Goal: Information Seeking & Learning: Learn about a topic

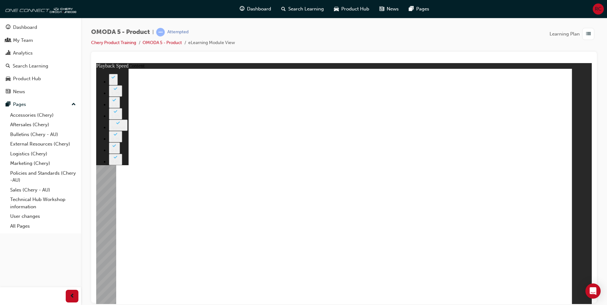
type input "0"
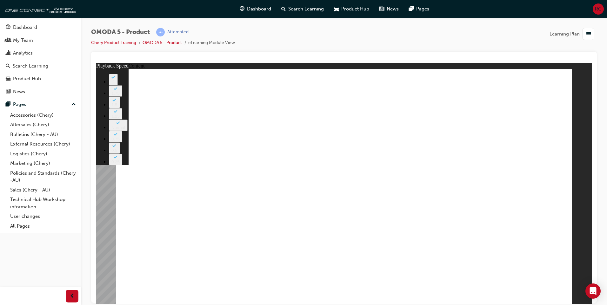
drag, startPoint x: 507, startPoint y: 142, endPoint x: 511, endPoint y: 145, distance: 4.6
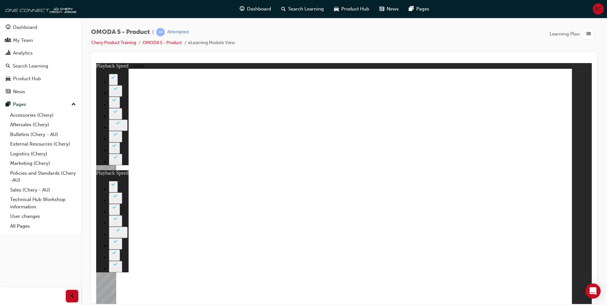
type input "0"
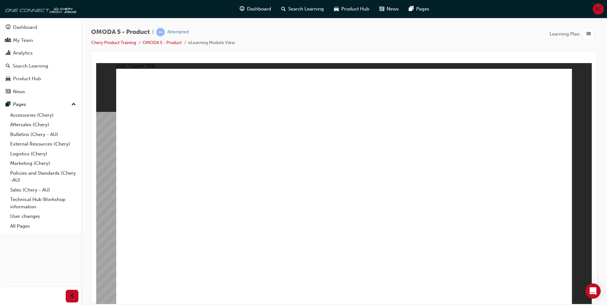
radio input "true"
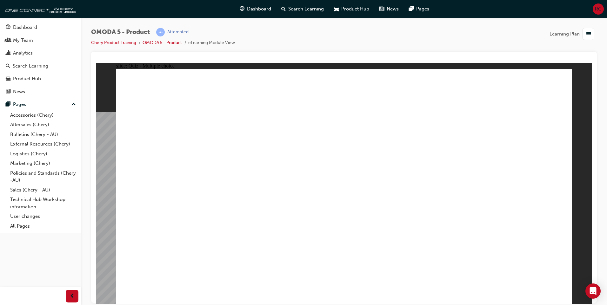
radio input "true"
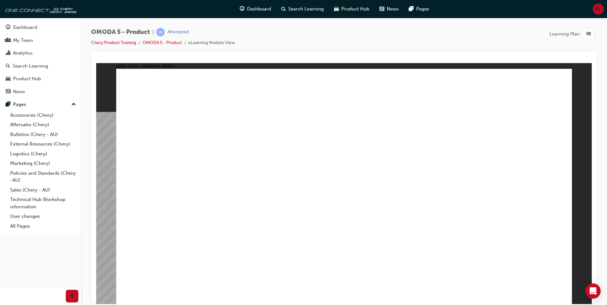
radio input "true"
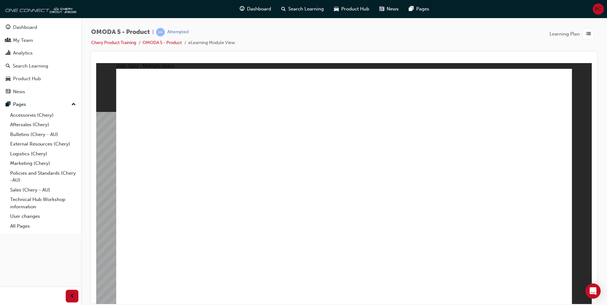
radio input "true"
drag, startPoint x: 361, startPoint y: 176, endPoint x: 278, endPoint y: 231, distance: 99.5
drag, startPoint x: 434, startPoint y: 86, endPoint x: 168, endPoint y: 238, distance: 306.9
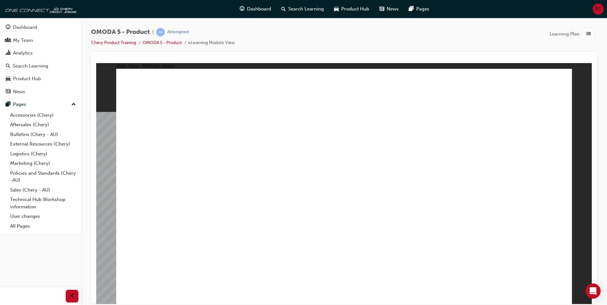
drag, startPoint x: 509, startPoint y: 130, endPoint x: 358, endPoint y: 236, distance: 185.1
drag, startPoint x: 174, startPoint y: 237, endPoint x: 469, endPoint y: 236, distance: 295.0
drag, startPoint x: 353, startPoint y: 127, endPoint x: 169, endPoint y: 223, distance: 207.2
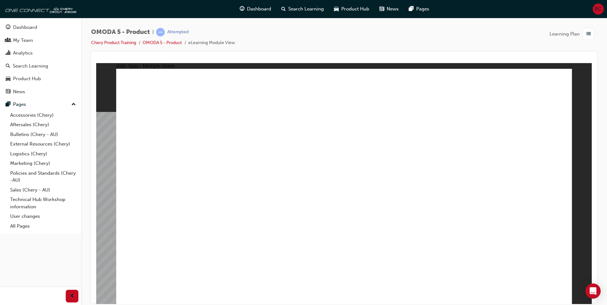
radio input "true"
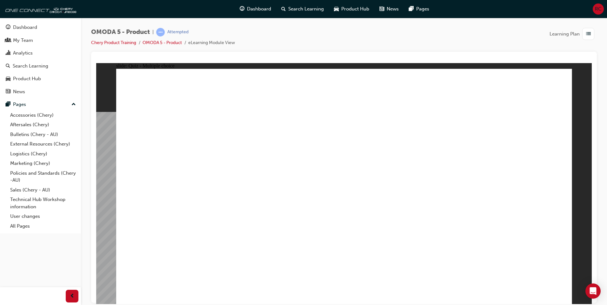
drag, startPoint x: 494, startPoint y: 112, endPoint x: 265, endPoint y: 208, distance: 248.7
drag, startPoint x: 489, startPoint y: 159, endPoint x: 166, endPoint y: 228, distance: 330.0
drag, startPoint x: 386, startPoint y: 113, endPoint x: 350, endPoint y: 208, distance: 102.1
drag, startPoint x: 391, startPoint y: 154, endPoint x: 457, endPoint y: 218, distance: 92.0
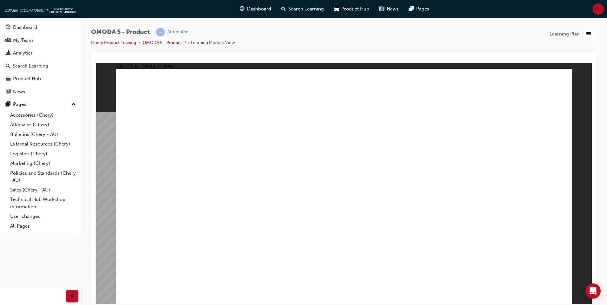
radio input "true"
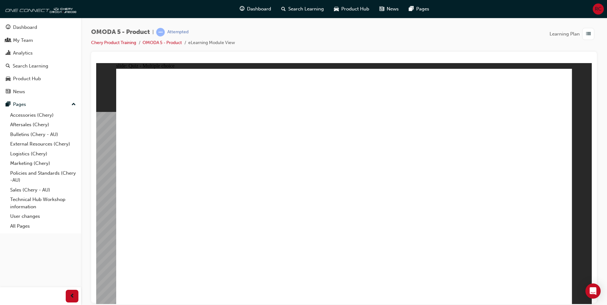
drag, startPoint x: 497, startPoint y: 88, endPoint x: 283, endPoint y: 196, distance: 239.9
radio input "true"
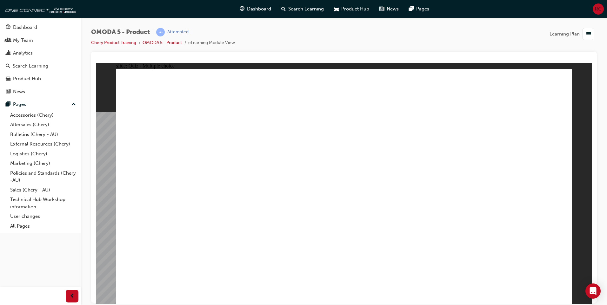
radio input "true"
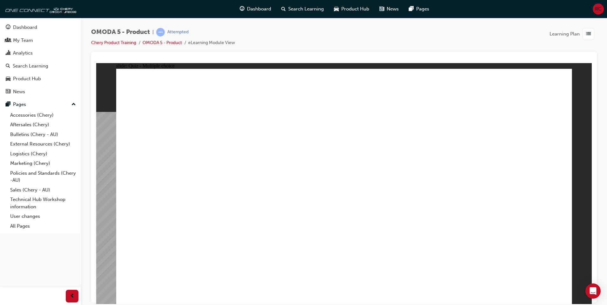
radio input "true"
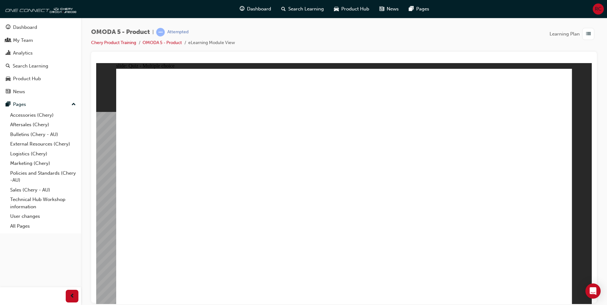
radio input "true"
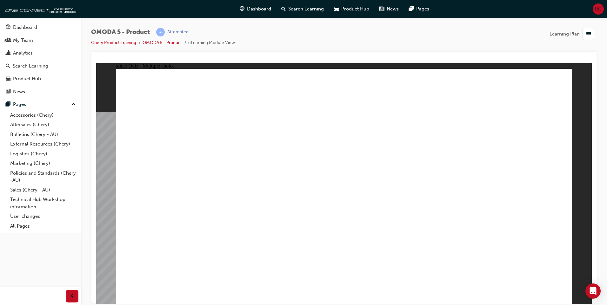
radio input "true"
drag, startPoint x: 517, startPoint y: 158, endPoint x: 168, endPoint y: 237, distance: 357.5
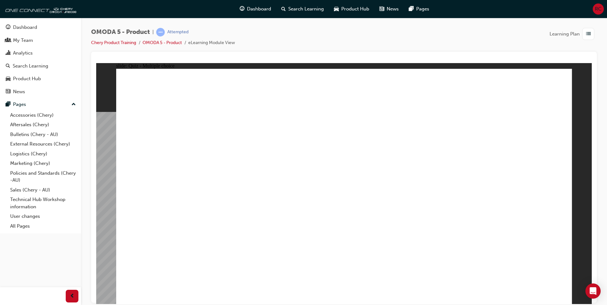
drag, startPoint x: 518, startPoint y: 131, endPoint x: 366, endPoint y: 232, distance: 182.0
drag, startPoint x: 436, startPoint y: 81, endPoint x: 286, endPoint y: 231, distance: 212.2
drag, startPoint x: 450, startPoint y: 133, endPoint x: 472, endPoint y: 241, distance: 110.3
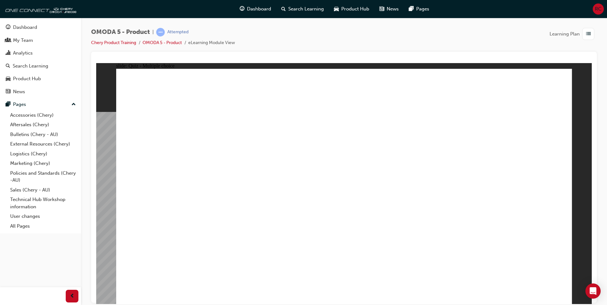
radio input "true"
drag, startPoint x: 393, startPoint y: 112, endPoint x: 372, endPoint y: 212, distance: 102.4
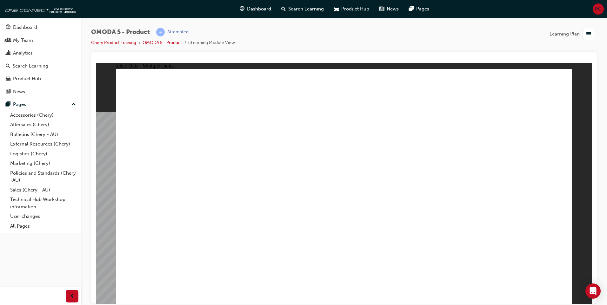
drag, startPoint x: 416, startPoint y: 151, endPoint x: 283, endPoint y: 213, distance: 146.6
drag, startPoint x: 501, startPoint y: 154, endPoint x: 186, endPoint y: 210, distance: 320.0
drag, startPoint x: 502, startPoint y: 111, endPoint x: 457, endPoint y: 214, distance: 111.4
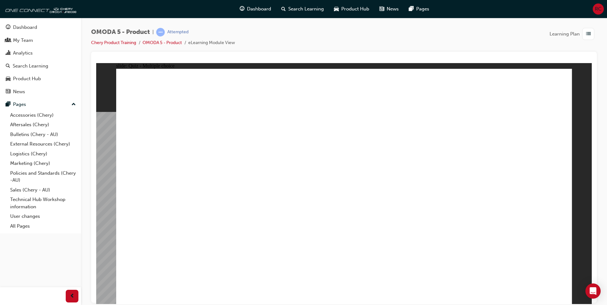
radio input "true"
drag, startPoint x: 499, startPoint y: 91, endPoint x: 324, endPoint y: 190, distance: 201.0
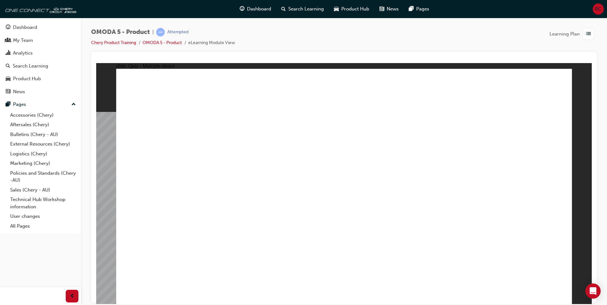
radio input "true"
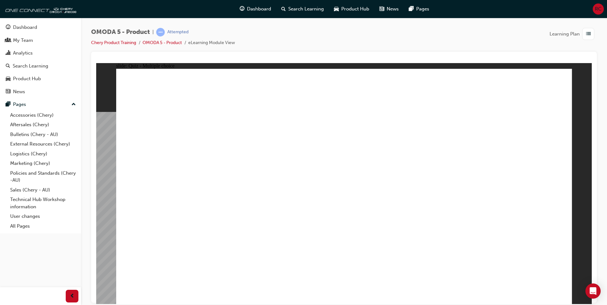
radio input "true"
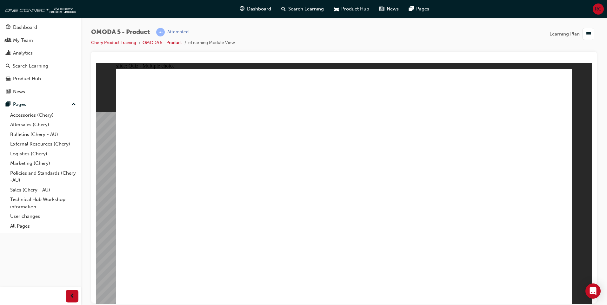
radio input "true"
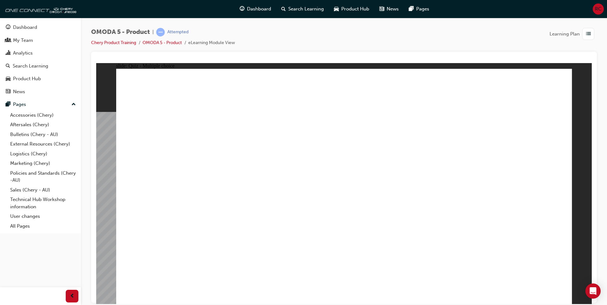
radio input "true"
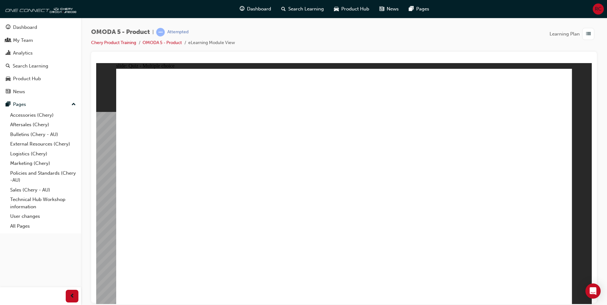
radio input "true"
drag, startPoint x: 350, startPoint y: 125, endPoint x: 178, endPoint y: 225, distance: 199.0
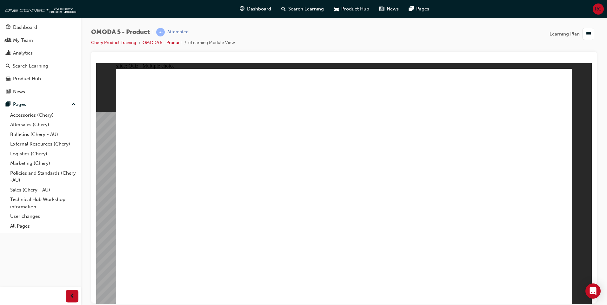
drag, startPoint x: 371, startPoint y: 148, endPoint x: 288, endPoint y: 225, distance: 112.9
drag, startPoint x: 529, startPoint y: 134, endPoint x: 376, endPoint y: 234, distance: 183.5
drag, startPoint x: 449, startPoint y: 78, endPoint x: 472, endPoint y: 226, distance: 149.3
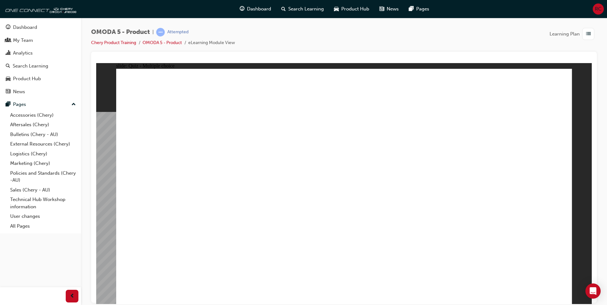
radio input "true"
drag, startPoint x: 494, startPoint y: 146, endPoint x: 175, endPoint y: 207, distance: 324.1
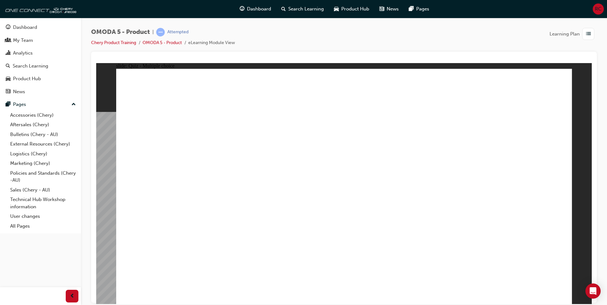
drag, startPoint x: 384, startPoint y: 150, endPoint x: 264, endPoint y: 204, distance: 131.2
drag, startPoint x: 378, startPoint y: 122, endPoint x: 353, endPoint y: 218, distance: 99.3
drag, startPoint x: 485, startPoint y: 115, endPoint x: 450, endPoint y: 204, distance: 95.4
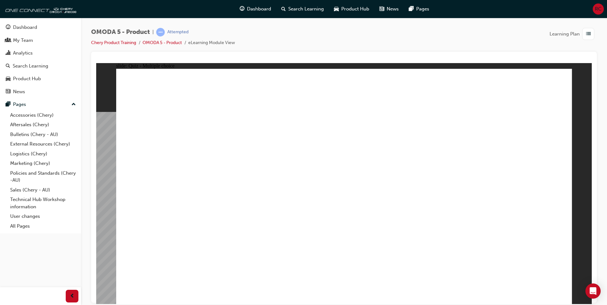
radio input "true"
drag, startPoint x: 413, startPoint y: 161, endPoint x: 194, endPoint y: 211, distance: 225.0
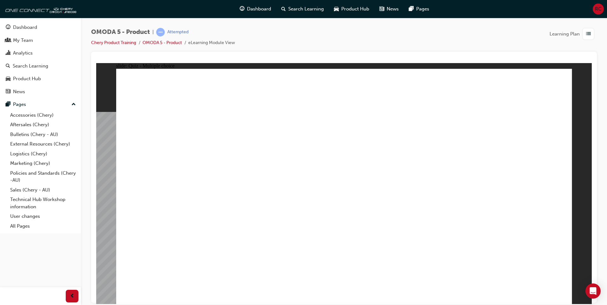
drag, startPoint x: 174, startPoint y: 181, endPoint x: 422, endPoint y: 152, distance: 250.0
drag, startPoint x: 466, startPoint y: 91, endPoint x: 261, endPoint y: 188, distance: 226.9
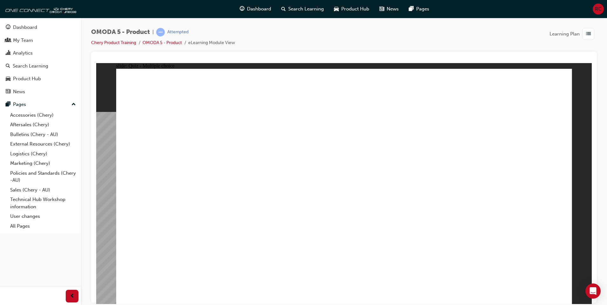
radio input "true"
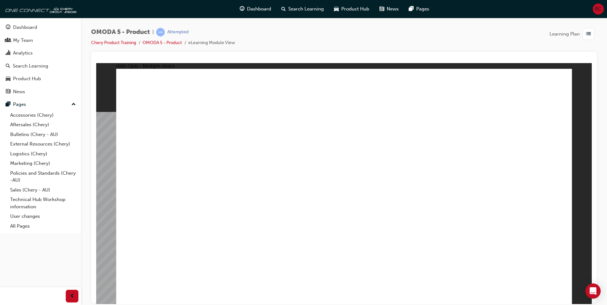
radio input "true"
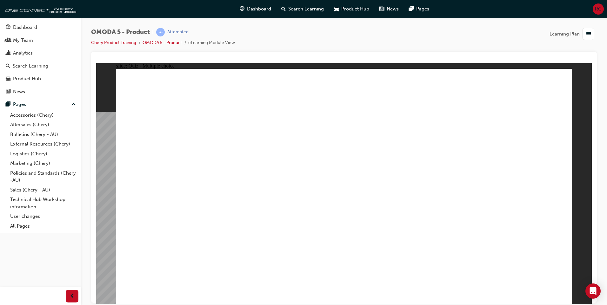
radio input "false"
radio input "true"
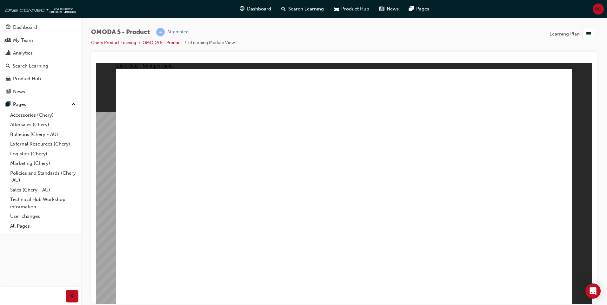
radio input "true"
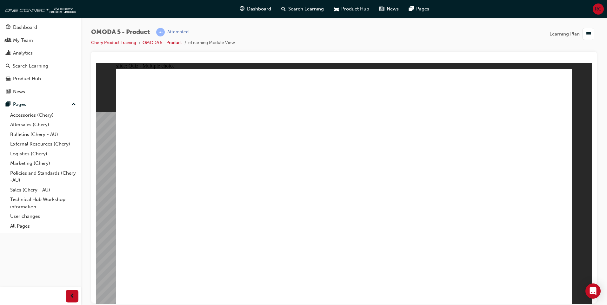
radio input "true"
drag, startPoint x: 424, startPoint y: 87, endPoint x: 447, endPoint y: 240, distance: 154.6
drag, startPoint x: 373, startPoint y: 130, endPoint x: 190, endPoint y: 233, distance: 210.2
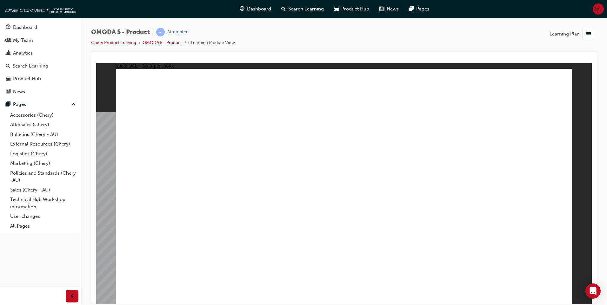
drag, startPoint x: 515, startPoint y: 133, endPoint x: 356, endPoint y: 237, distance: 190.2
drag, startPoint x: 353, startPoint y: 152, endPoint x: 268, endPoint y: 233, distance: 117.1
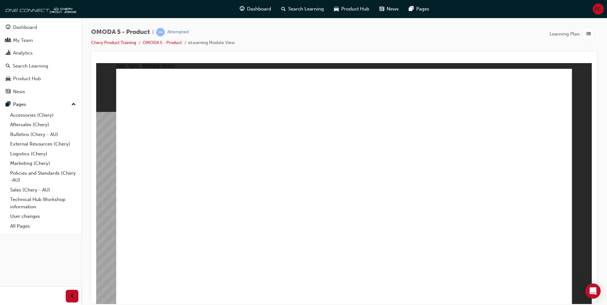
radio input "true"
drag, startPoint x: 515, startPoint y: 151, endPoint x: 196, endPoint y: 210, distance: 323.9
drag, startPoint x: 418, startPoint y: 143, endPoint x: 289, endPoint y: 207, distance: 144.0
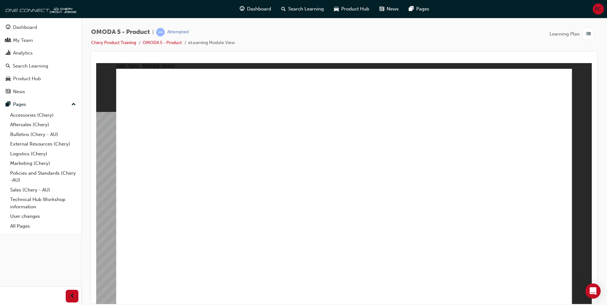
drag, startPoint x: 416, startPoint y: 108, endPoint x: 376, endPoint y: 210, distance: 109.6
drag, startPoint x: 458, startPoint y: 117, endPoint x: 423, endPoint y: 221, distance: 109.5
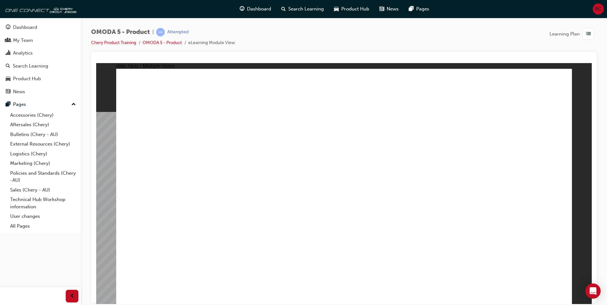
radio input "true"
drag, startPoint x: 488, startPoint y: 88, endPoint x: 259, endPoint y: 201, distance: 255.1
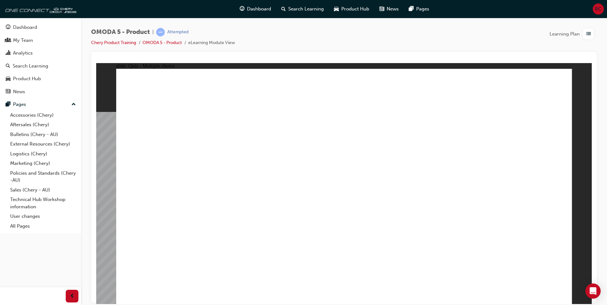
radio input "true"
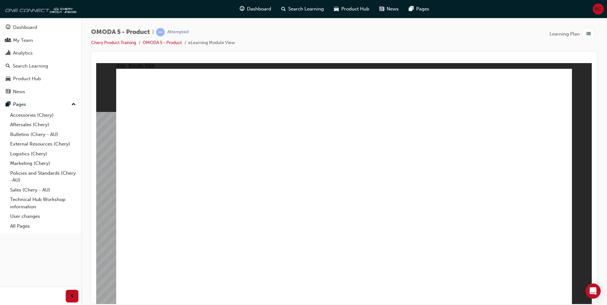
radio input "true"
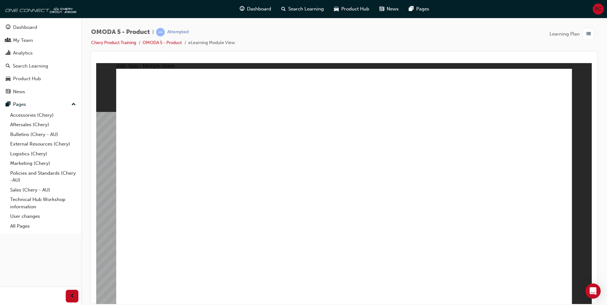
radio input "true"
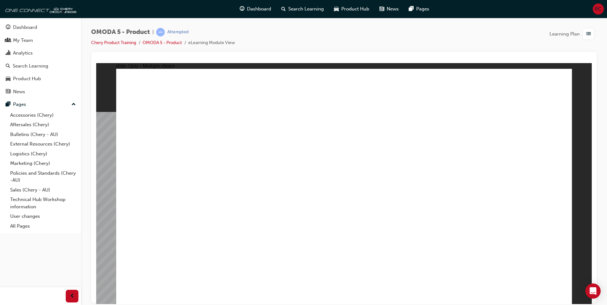
radio input "true"
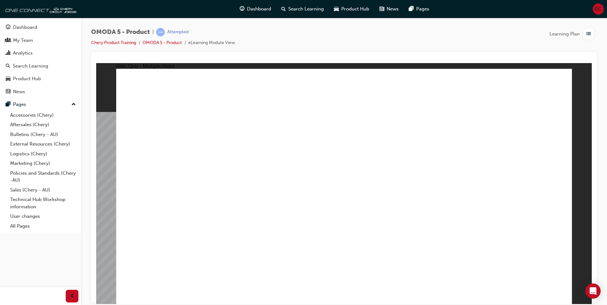
drag, startPoint x: 364, startPoint y: 82, endPoint x: 184, endPoint y: 231, distance: 234.0
drag, startPoint x: 380, startPoint y: 107, endPoint x: 300, endPoint y: 230, distance: 146.5
drag, startPoint x: 512, startPoint y: 130, endPoint x: 362, endPoint y: 233, distance: 181.7
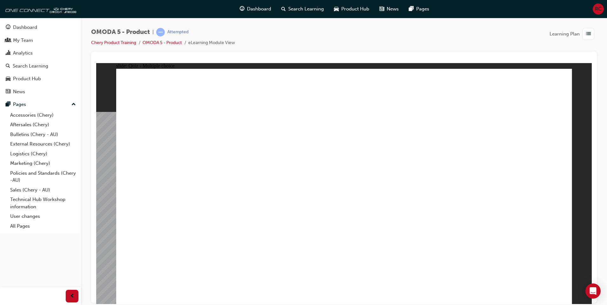
drag, startPoint x: 371, startPoint y: 141, endPoint x: 457, endPoint y: 232, distance: 125.4
radio input "true"
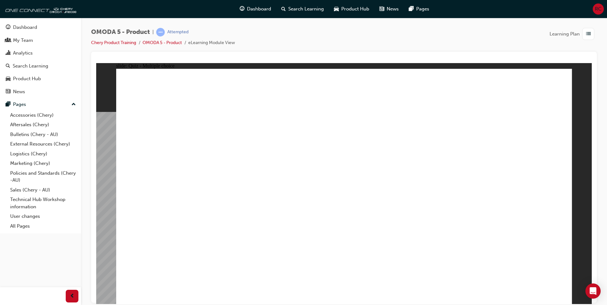
drag, startPoint x: 404, startPoint y: 111, endPoint x: 366, endPoint y: 204, distance: 100.5
drag, startPoint x: 408, startPoint y: 153, endPoint x: 280, endPoint y: 212, distance: 141.0
drag, startPoint x: 476, startPoint y: 115, endPoint x: 446, endPoint y: 211, distance: 100.7
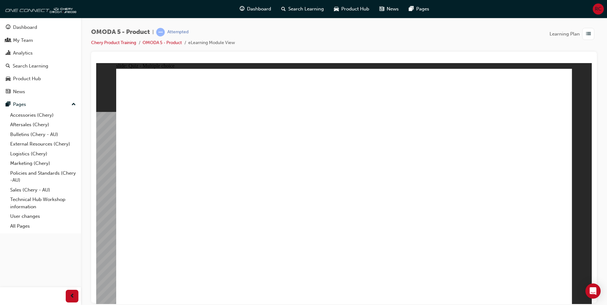
drag, startPoint x: 485, startPoint y: 151, endPoint x: 170, endPoint y: 212, distance: 320.8
radio input "true"
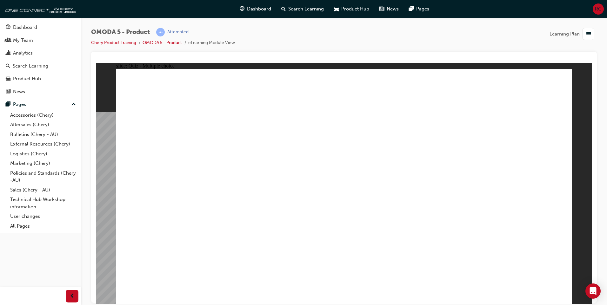
drag, startPoint x: 468, startPoint y: 88, endPoint x: 237, endPoint y: 198, distance: 255.4
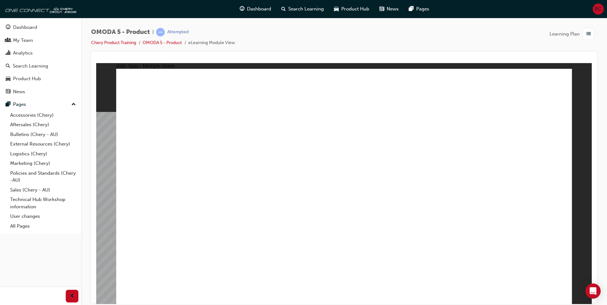
radio input "true"
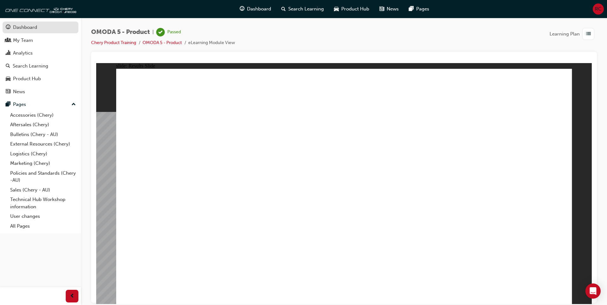
click at [19, 30] on div "Dashboard" at bounding box center [25, 27] width 24 height 7
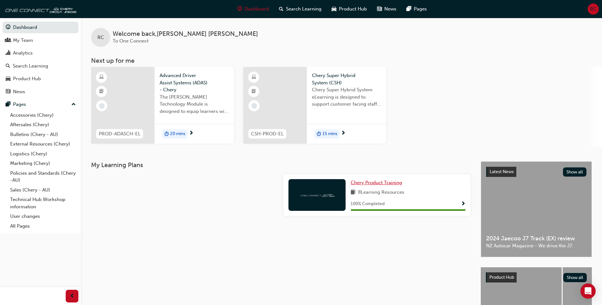
click at [382, 183] on span "Chery Product Training" at bounding box center [376, 183] width 51 height 6
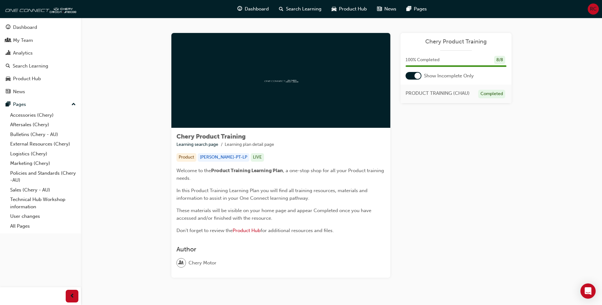
click at [411, 76] on div at bounding box center [413, 76] width 16 height 8
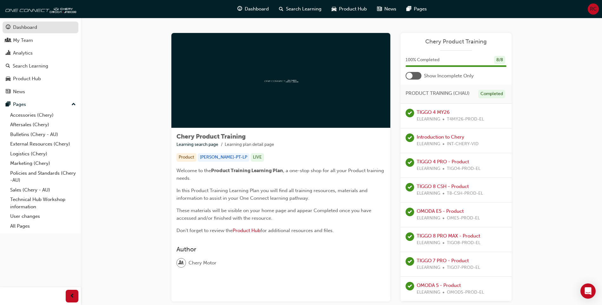
click at [30, 30] on div "Dashboard" at bounding box center [25, 27] width 24 height 7
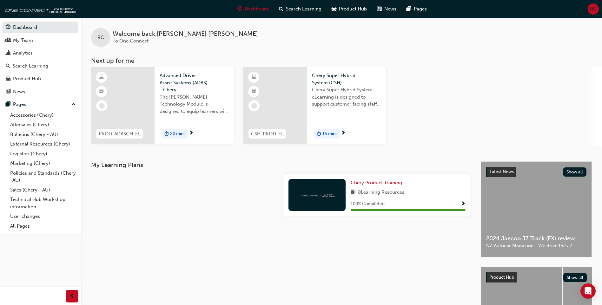
click at [322, 82] on span "Chery Super Hybrid System (CSH)" at bounding box center [346, 79] width 69 height 14
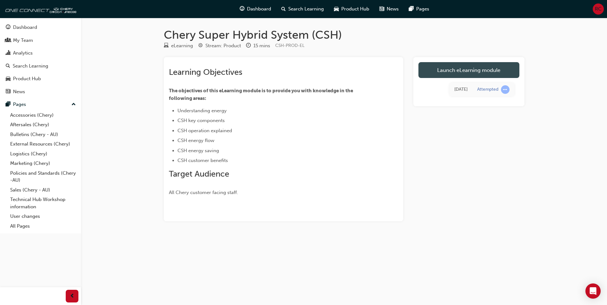
click at [459, 74] on link "Launch eLearning module" at bounding box center [468, 70] width 101 height 16
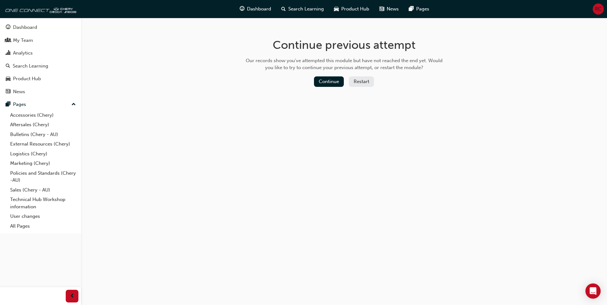
click at [321, 76] on div "Continue previous attempt Our records show you've attempted this module but hav…" at bounding box center [344, 64] width 206 height 92
click at [322, 84] on button "Continue" at bounding box center [329, 81] width 30 height 10
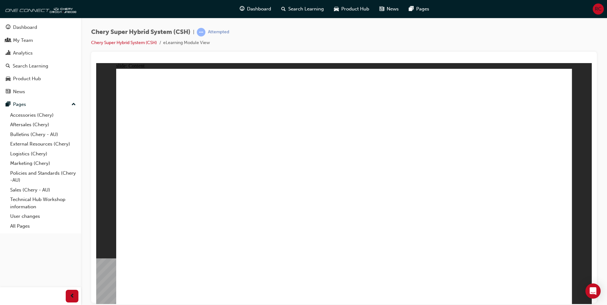
drag, startPoint x: 233, startPoint y: 265, endPoint x: 270, endPoint y: 264, distance: 36.8
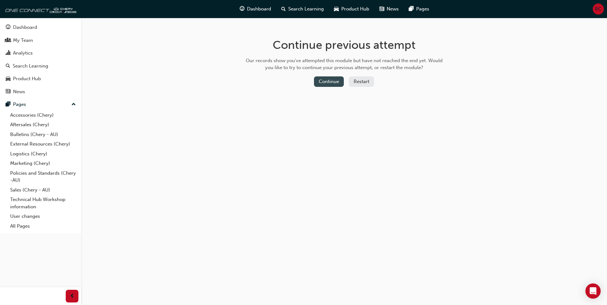
click at [329, 80] on button "Continue" at bounding box center [329, 81] width 30 height 10
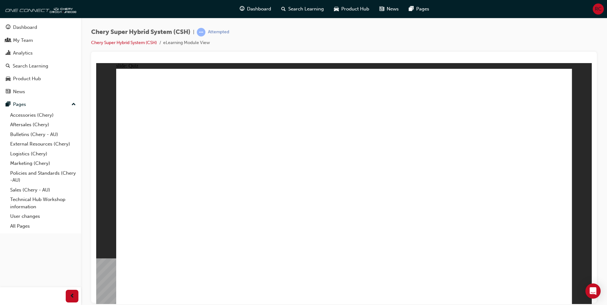
radio input "true"
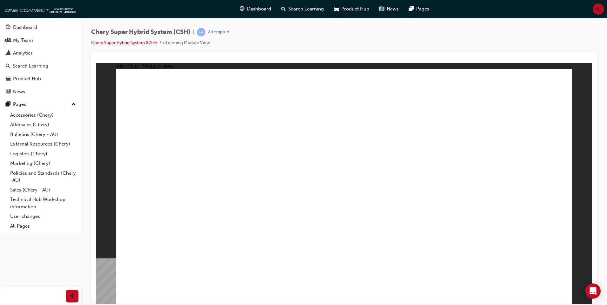
radio input "true"
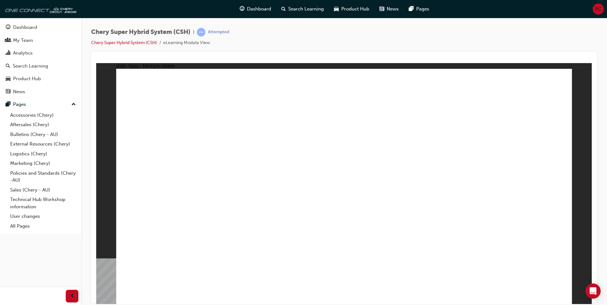
radio input "true"
drag, startPoint x: 286, startPoint y: 229, endPoint x: 287, endPoint y: 223, distance: 5.7
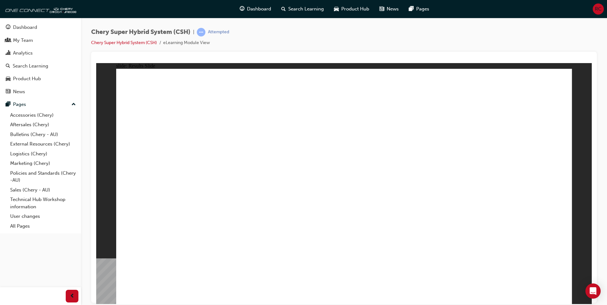
radio input "true"
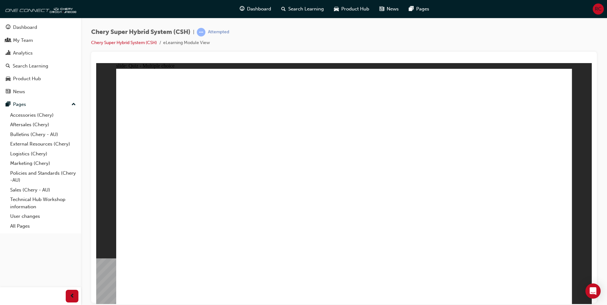
radio input "true"
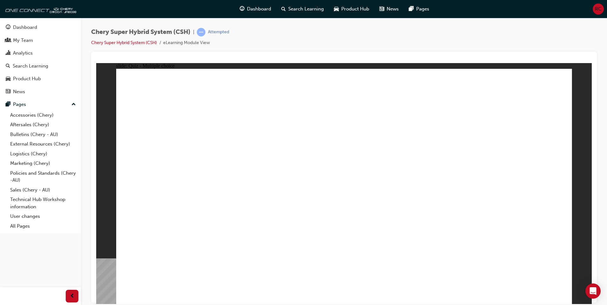
radio input "true"
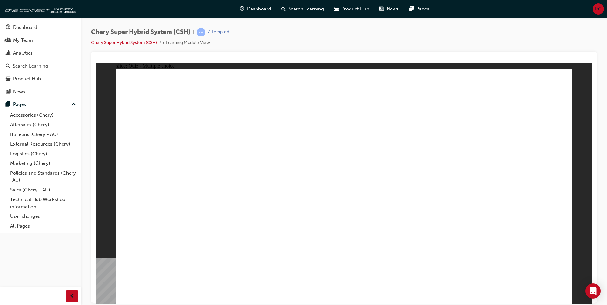
radio input "false"
radio input "true"
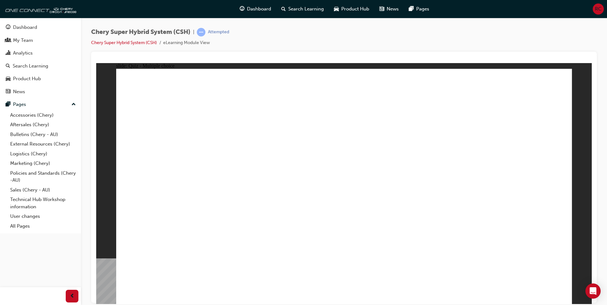
radio input "true"
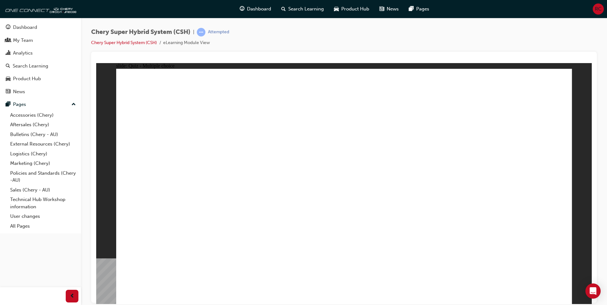
radio input "false"
radio input "true"
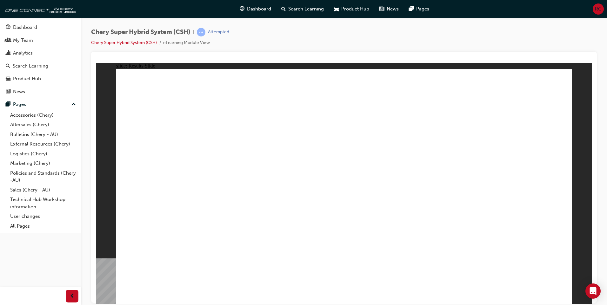
radio input "true"
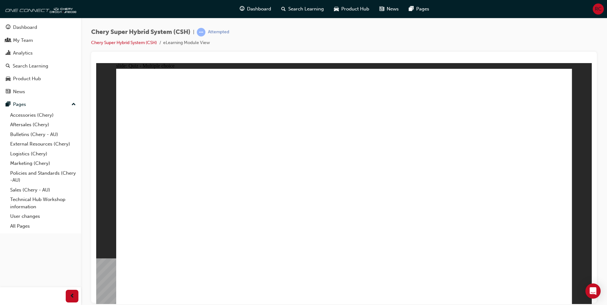
radio input "true"
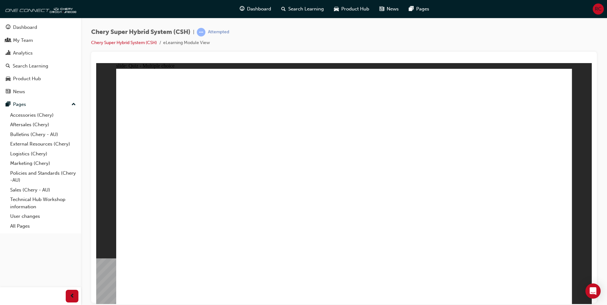
radio input "true"
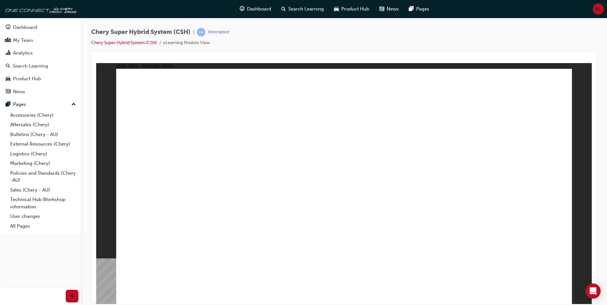
radio input "true"
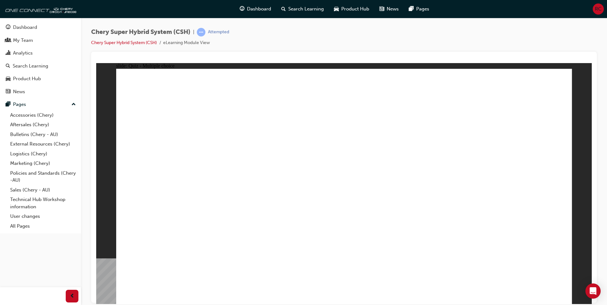
drag, startPoint x: 490, startPoint y: 166, endPoint x: 469, endPoint y: 182, distance: 26.7
radio input "true"
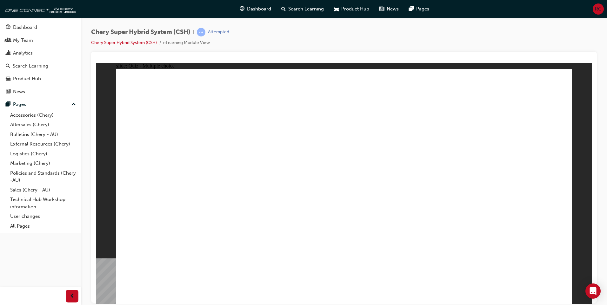
click at [34, 26] on div "Dashboard" at bounding box center [25, 27] width 24 height 7
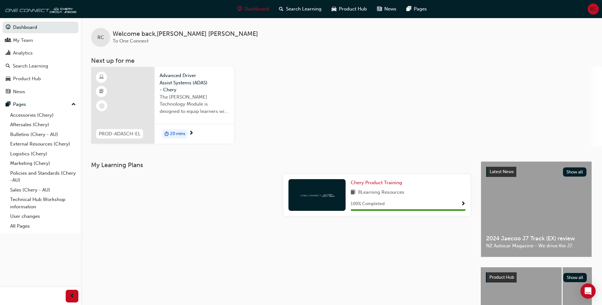
click at [170, 131] on span "20 mins" at bounding box center [177, 133] width 15 height 7
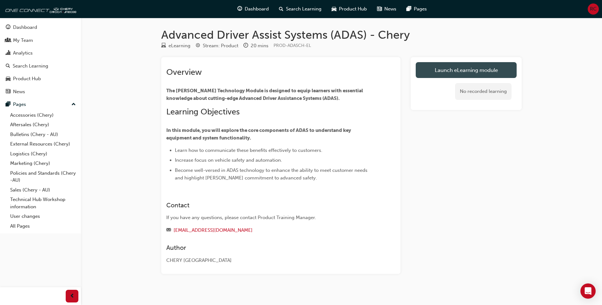
click at [457, 70] on link "Launch eLearning module" at bounding box center [466, 70] width 101 height 16
